Goal: Task Accomplishment & Management: Manage account settings

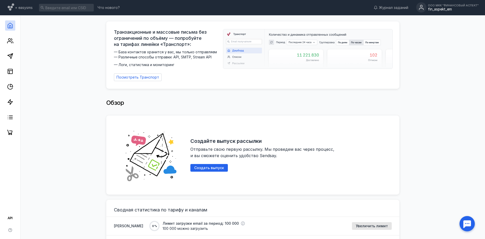
click at [435, 9] on div "fin_aspekt_em" at bounding box center [453, 9] width 51 height 4
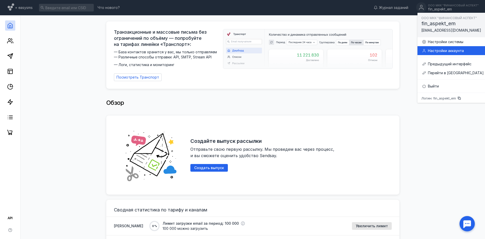
click at [448, 48] on div "Настройки аккаунта" at bounding box center [456, 50] width 56 height 5
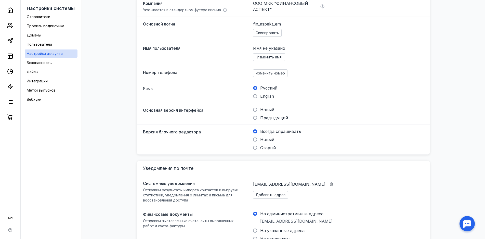
scroll to position [101, 0]
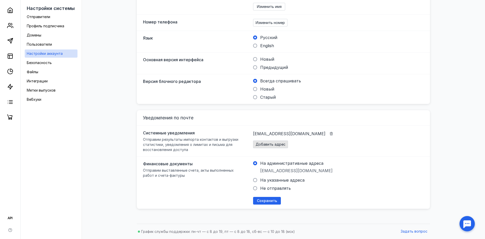
click at [265, 146] on span "Добавить адрес" at bounding box center [271, 144] width 30 height 4
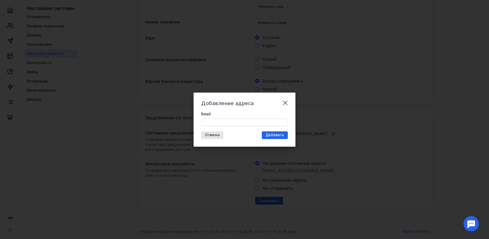
click at [255, 117] on div "Email" at bounding box center [244, 118] width 87 height 15
click at [258, 121] on input "Email" at bounding box center [245, 122] width 86 height 7
paste input "[EMAIL_ADDRESS][DOMAIN_NAME]"
type input "[EMAIL_ADDRESS][DOMAIN_NAME]"
click at [273, 135] on span "Добавить" at bounding box center [275, 135] width 18 height 4
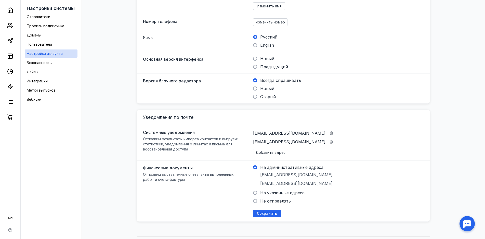
scroll to position [0, 0]
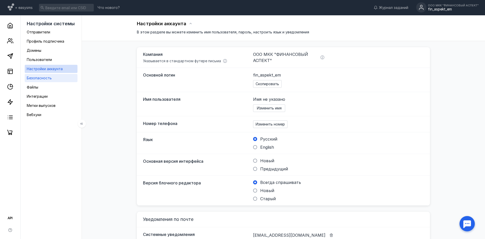
click at [39, 76] on span "Безопасность" at bounding box center [39, 78] width 25 height 4
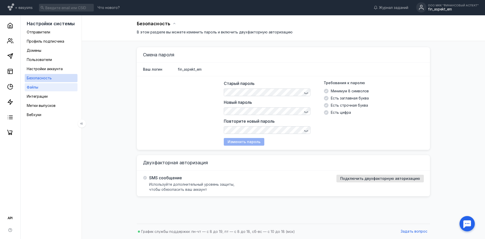
click at [44, 85] on link "Файлы" at bounding box center [51, 87] width 53 height 8
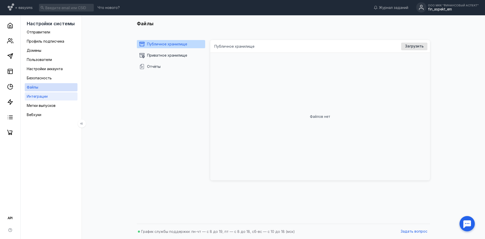
click at [43, 94] on span "Интеграции" at bounding box center [37, 96] width 21 height 4
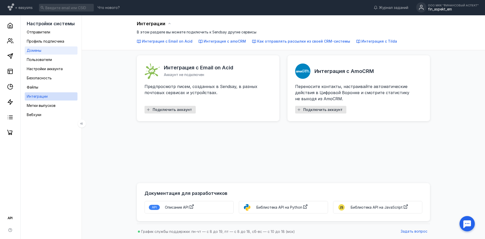
click at [42, 51] on link "Домены" at bounding box center [51, 50] width 53 height 8
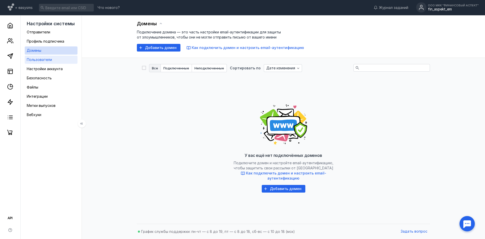
click at [45, 58] on span "Пользователи" at bounding box center [39, 59] width 25 height 4
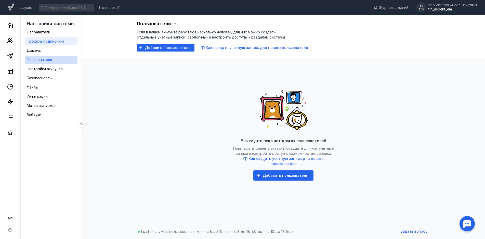
click at [45, 42] on span "Профиль подписчика" at bounding box center [45, 41] width 37 height 4
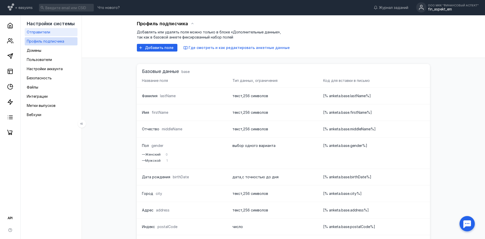
click at [45, 33] on span "Отправители" at bounding box center [38, 32] width 23 height 4
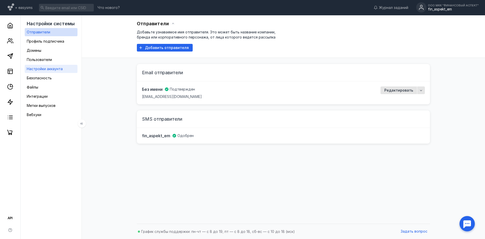
click at [52, 72] on div "Настройки аккаунта" at bounding box center [45, 69] width 36 height 6
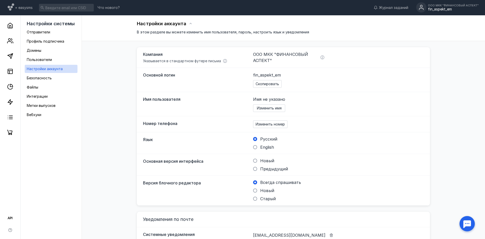
click at [447, 9] on div "fin_aspekt_em" at bounding box center [453, 9] width 51 height 4
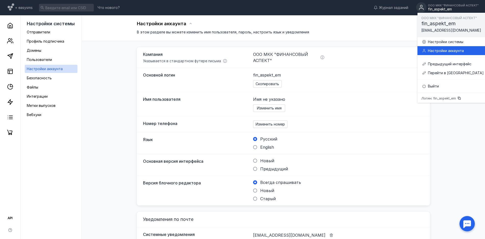
click at [448, 50] on div "Настройки аккаунта" at bounding box center [456, 50] width 56 height 5
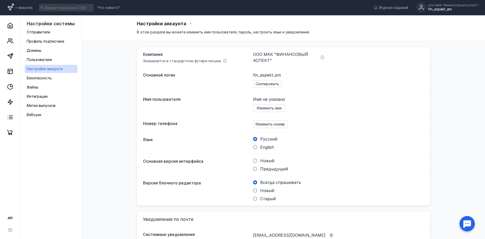
click at [441, 9] on div "fin_aspekt_em" at bounding box center [453, 9] width 51 height 4
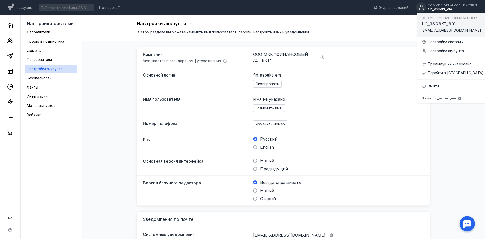
click at [349, 95] on div "Имя пользователя Имя не указано Изменить имя" at bounding box center [283, 104] width 293 height 24
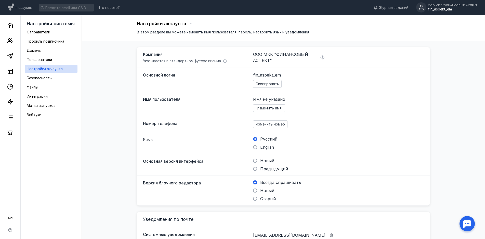
click at [472, 146] on div "Настройки аккаунта В этом разделе вы можете изменить имя пользователя, пароль, …" at bounding box center [283, 175] width 393 height 320
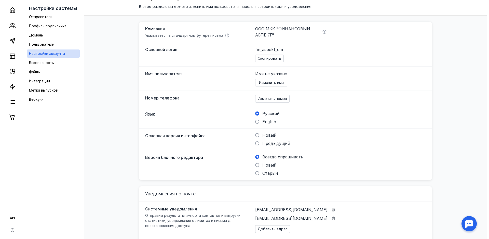
scroll to position [115, 0]
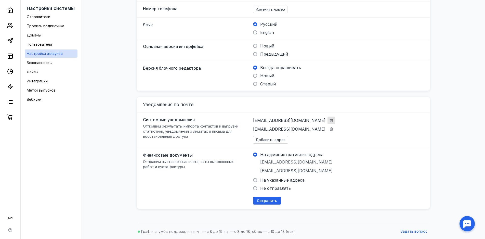
click at [330, 119] on icon "button" at bounding box center [331, 121] width 3 height 4
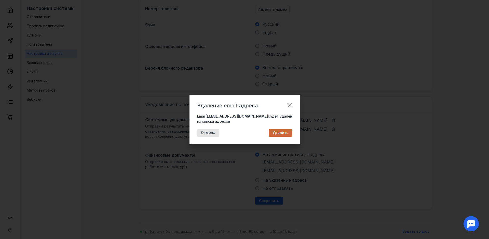
click at [283, 134] on span "Удалить" at bounding box center [281, 132] width 16 height 4
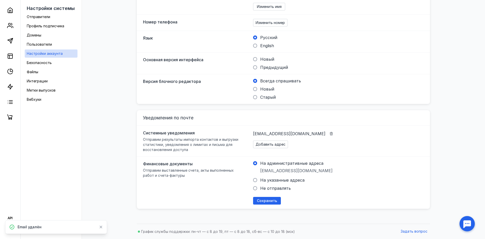
scroll to position [0, 0]
